Goal: Transaction & Acquisition: Purchase product/service

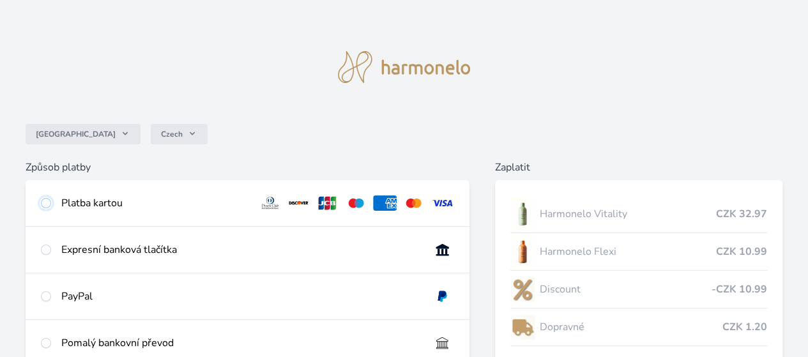
click at [51, 205] on input "radio" at bounding box center [46, 203] width 10 height 10
radio input "true"
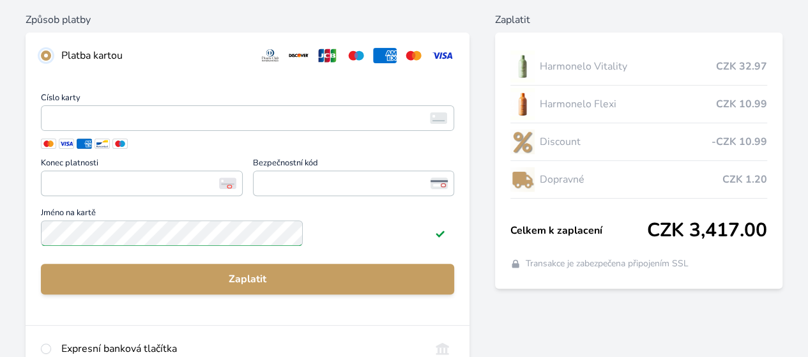
scroll to position [128, 0]
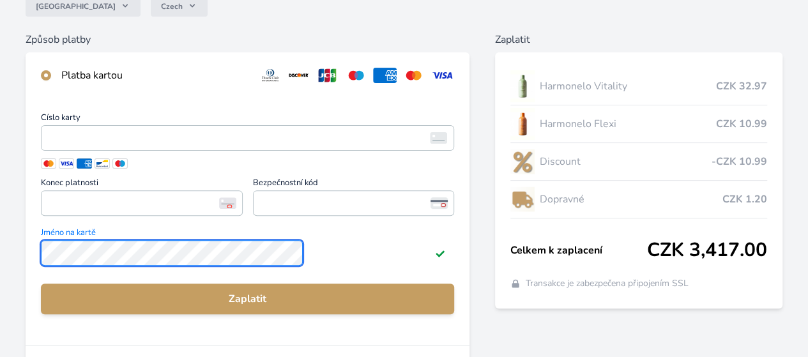
click at [141, 261] on div "Česko Czech Způsob platby Platba kartou Číslo karty <p>Your browser does not su…" at bounding box center [404, 212] width 808 height 680
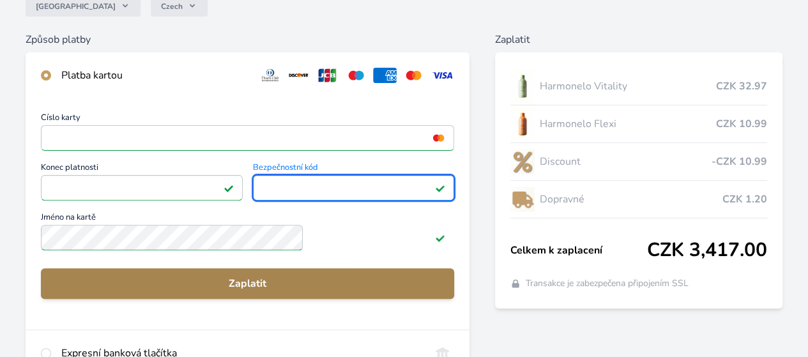
click at [323, 291] on span "Zaplatit" at bounding box center [247, 283] width 393 height 15
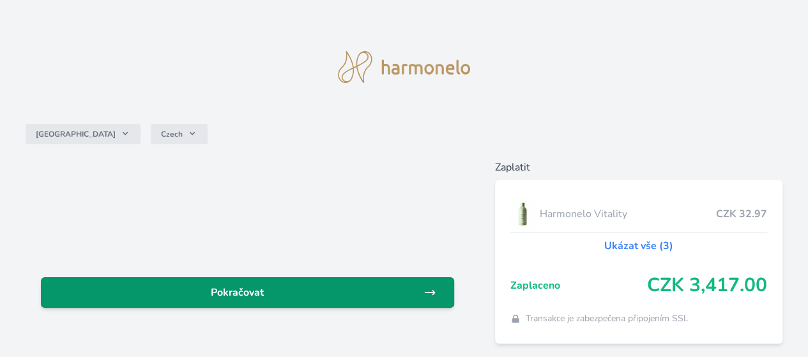
click at [322, 291] on span "Pokračovat" at bounding box center [237, 292] width 372 height 15
